Goal: Information Seeking & Learning: Learn about a topic

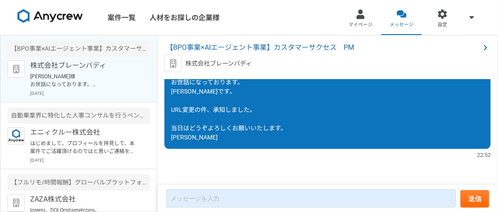
scroll to position [845, 0]
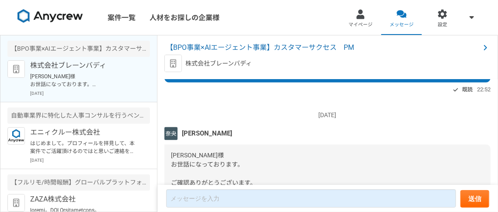
scroll to position [849, 0]
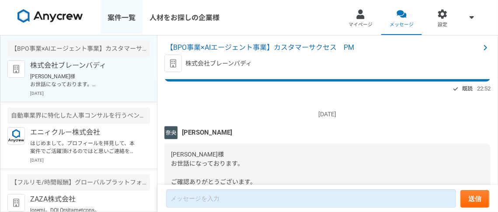
click at [127, 21] on link "案件一覧" at bounding box center [122, 17] width 42 height 35
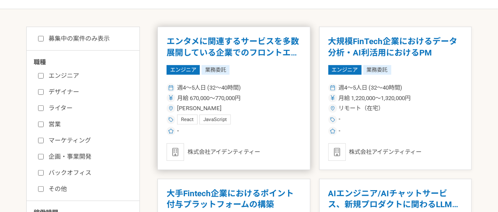
scroll to position [143, 0]
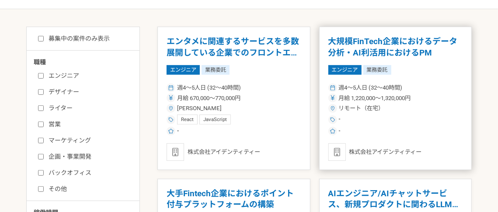
click at [388, 48] on h1 "大規模FinTech企業におけるデータ分析・AI利活用におけるPM" at bounding box center [395, 47] width 135 height 22
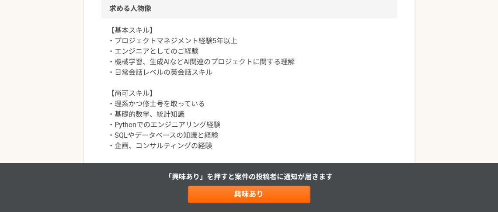
scroll to position [428, 0]
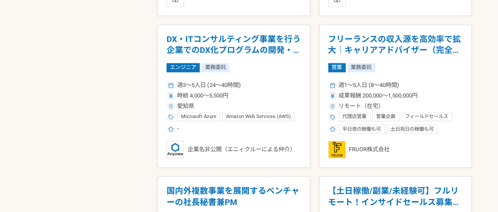
scroll to position [754, 0]
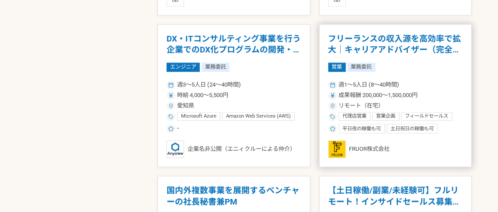
click at [426, 40] on h1 "フリーランスの収入源を高効率で拡大｜キャリアアドバイザー（完全リモート）" at bounding box center [395, 44] width 135 height 22
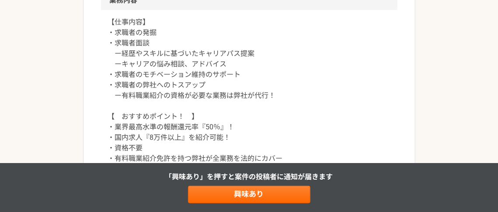
scroll to position [417, 0]
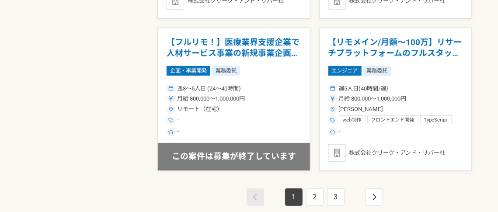
scroll to position [1511, 0]
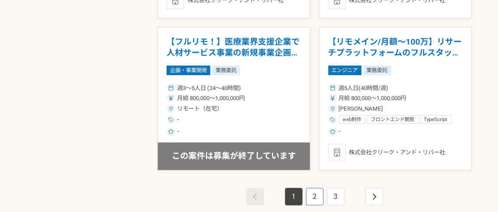
click at [313, 203] on link "2" at bounding box center [314, 196] width 17 height 17
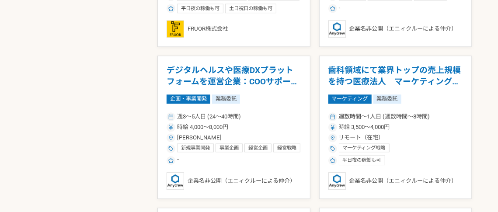
scroll to position [875, 0]
